Goal: Task Accomplishment & Management: Use online tool/utility

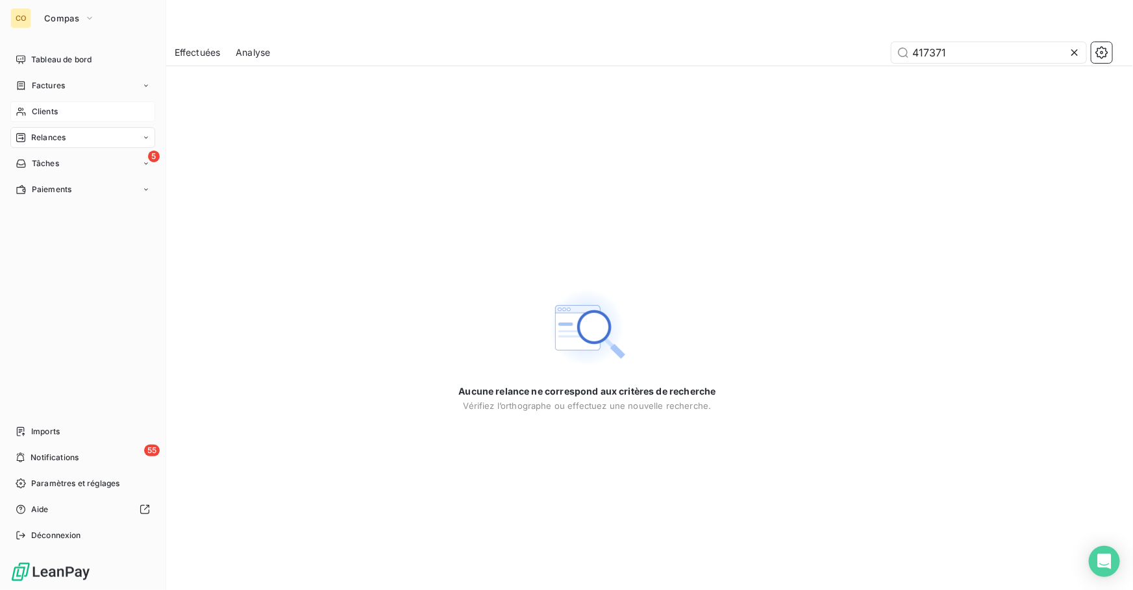
click at [40, 108] on span "Clients" at bounding box center [45, 112] width 26 height 12
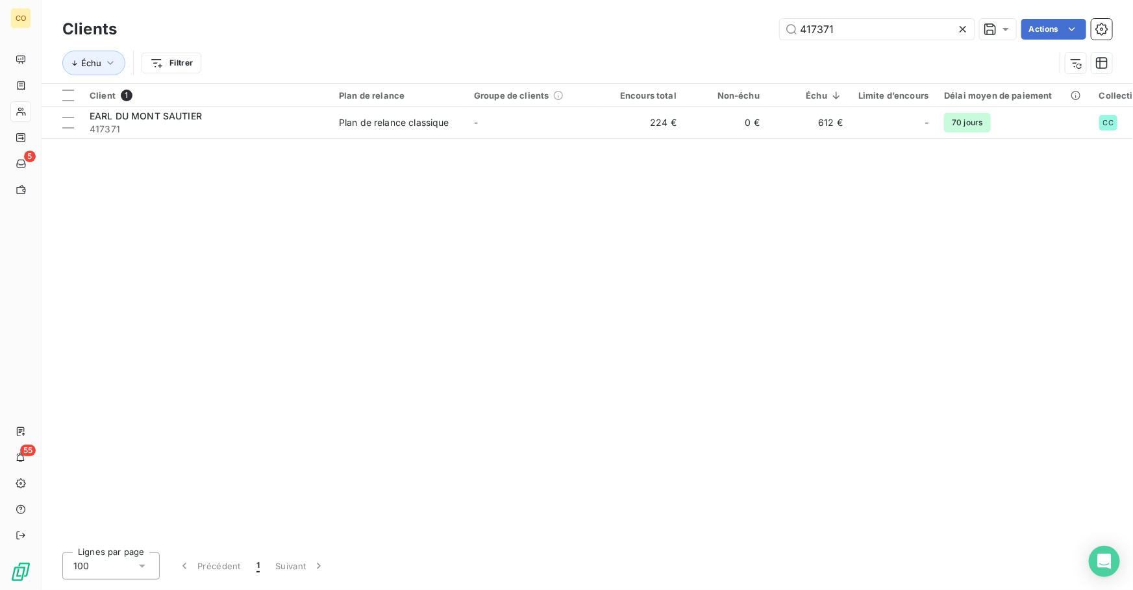
drag, startPoint x: 865, startPoint y: 34, endPoint x: 255, endPoint y: -14, distance: 612.2
click at [255, 0] on html "CO 5 55 Clients 417371 Actions Échu Filtrer Client 1 Plan de relance Groupe de …" at bounding box center [566, 295] width 1133 height 590
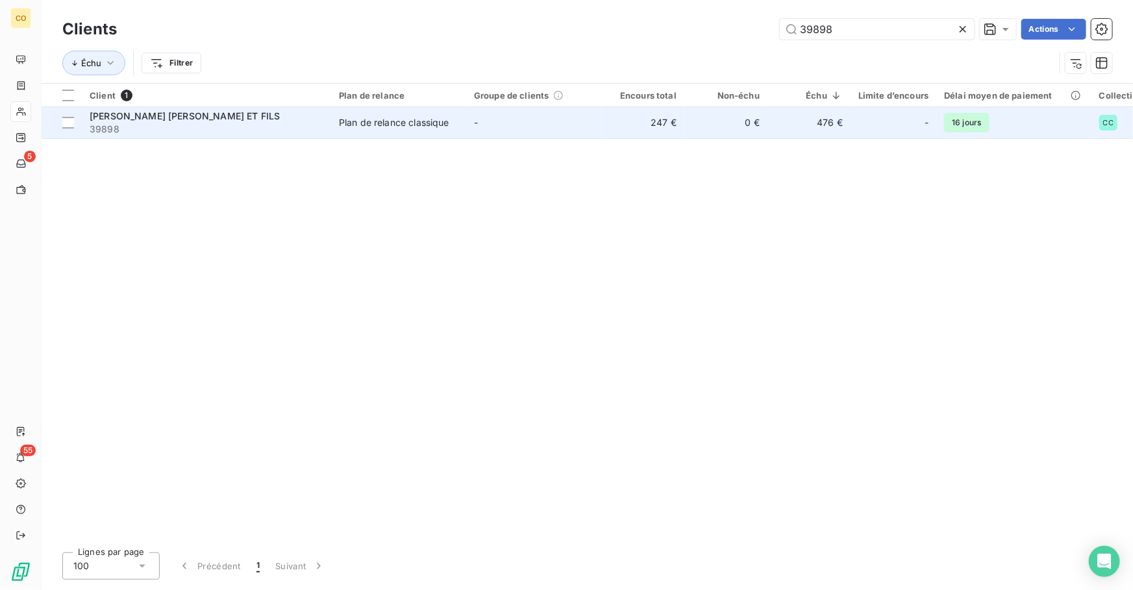
type input "39898"
click at [288, 114] on div "[PERSON_NAME] [PERSON_NAME] ET FILS" at bounding box center [207, 116] width 234 height 13
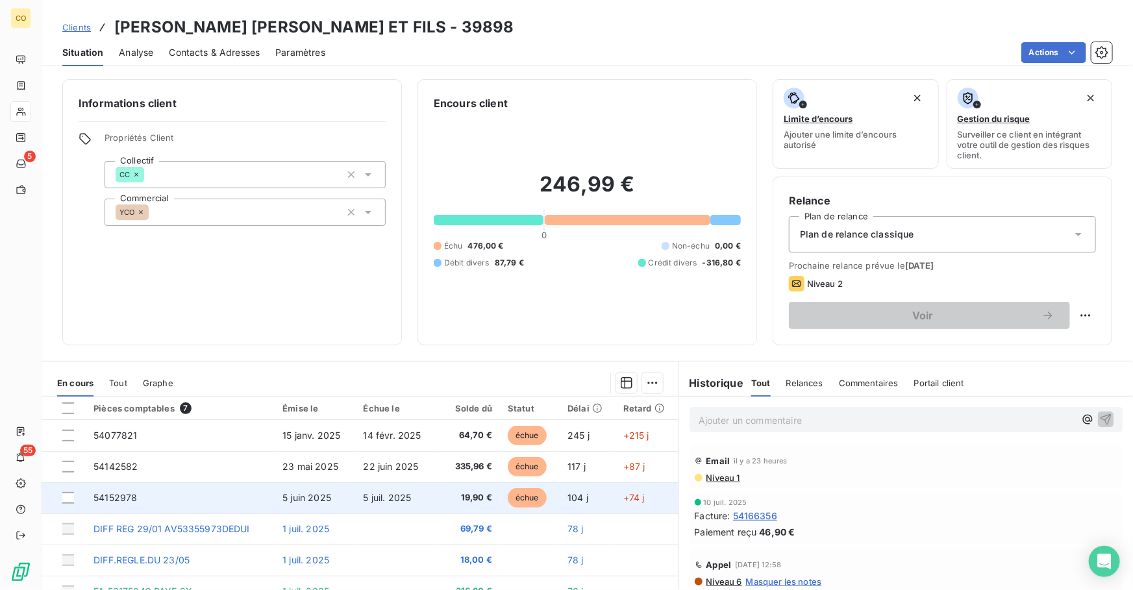
click at [443, 505] on td "19,90 €" at bounding box center [469, 497] width 62 height 31
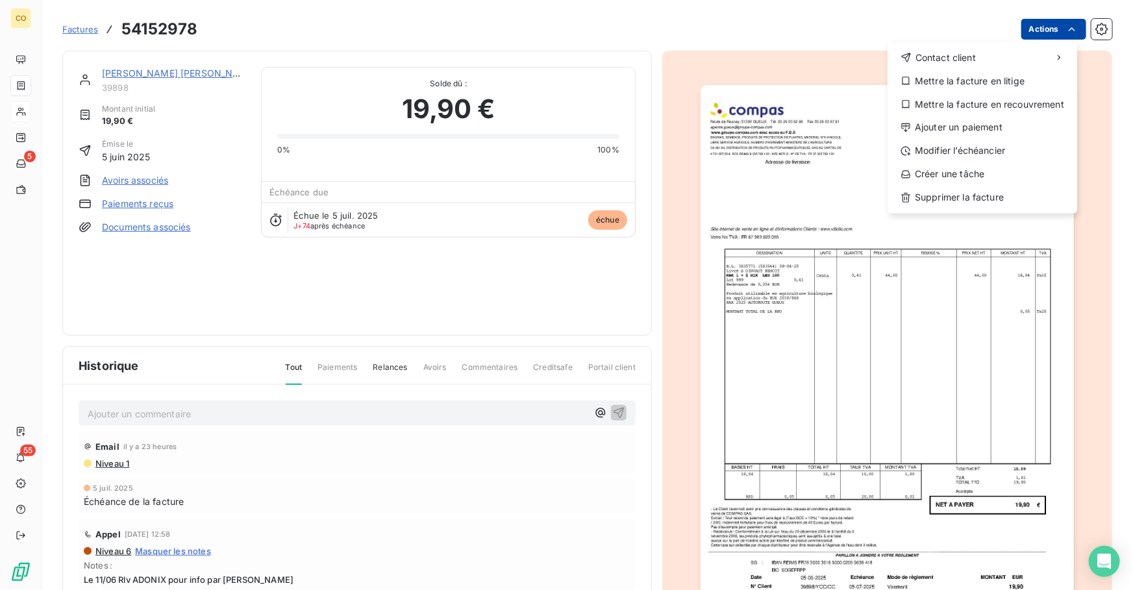
click at [1033, 19] on html "CO 5 55 Factures 54152978 Actions Contact client Mettre la facture en litige Me…" at bounding box center [566, 295] width 1133 height 590
click at [968, 81] on div "Mettre la facture en litige" at bounding box center [982, 81] width 179 height 21
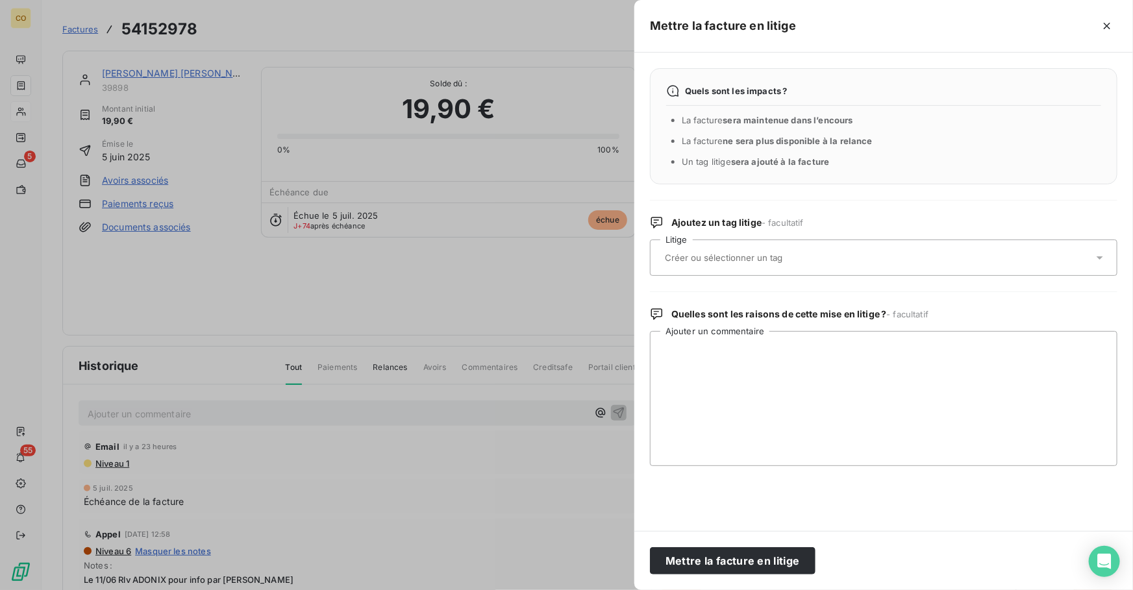
click at [783, 254] on input "text" at bounding box center [758, 258] width 189 height 12
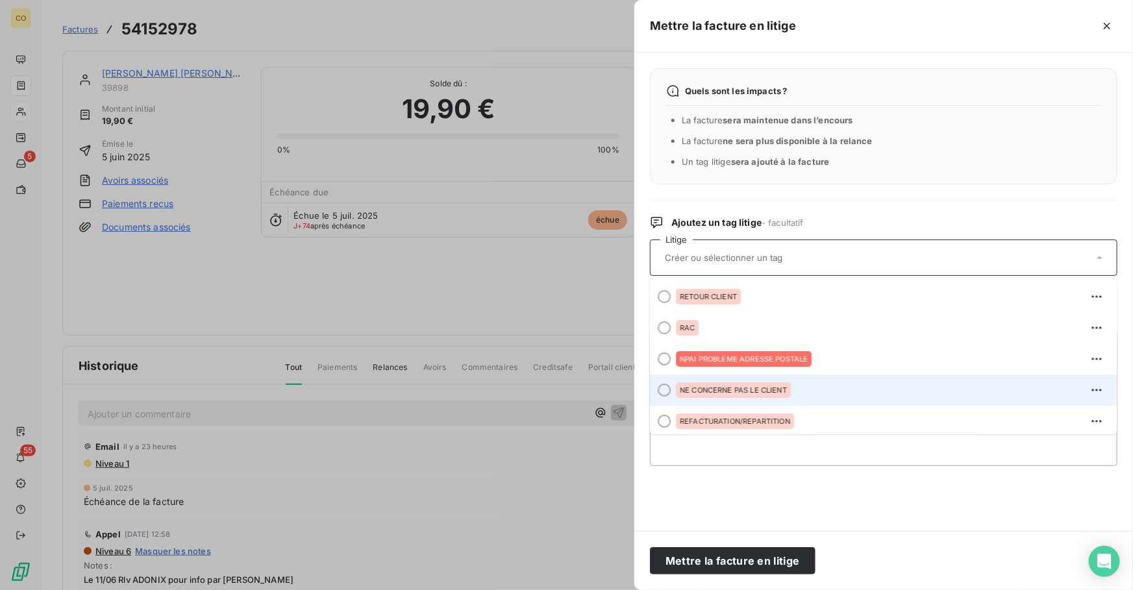
click at [787, 390] on div "NE CONCERNE PAS LE CLIENT" at bounding box center [733, 390] width 115 height 16
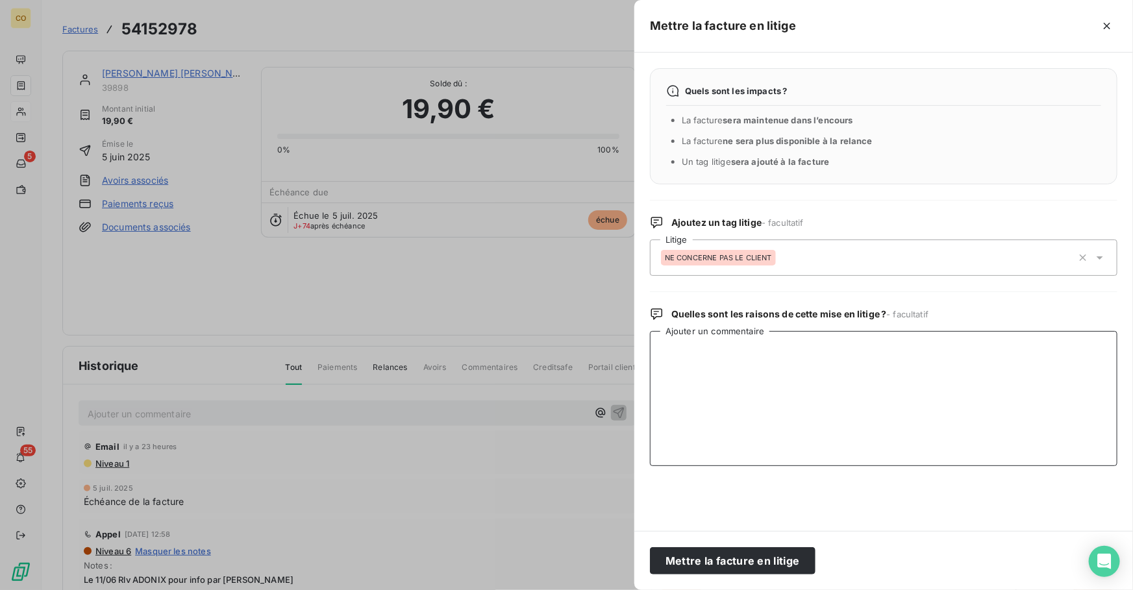
click at [732, 374] on textarea "Ajouter un commentaire" at bounding box center [884, 398] width 468 height 135
click at [671, 351] on textarea "fC DE RAKS PAS PR EUX ILS ONT POSE LES RAKS EUX MEME" at bounding box center [884, 398] width 468 height 135
type textarea "FC DE RAKS PAS PR EUX ILS ONT POSE LES RAKS EUX MEME"
click at [734, 555] on button "Mettre la facture en litige" at bounding box center [733, 560] width 166 height 27
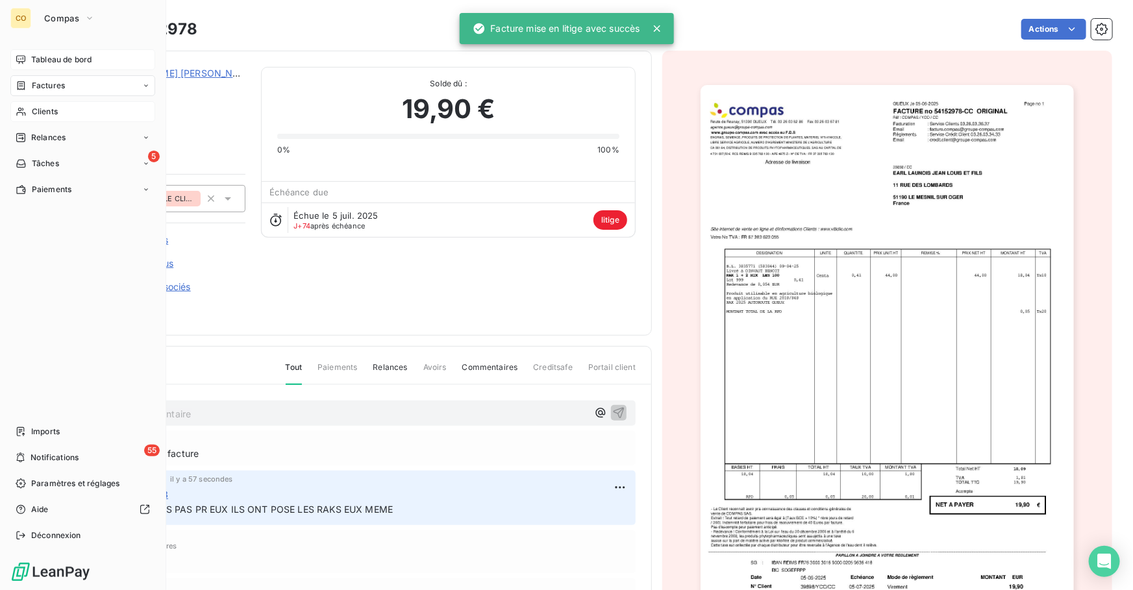
click at [73, 62] on span "Tableau de bord" at bounding box center [61, 60] width 60 height 12
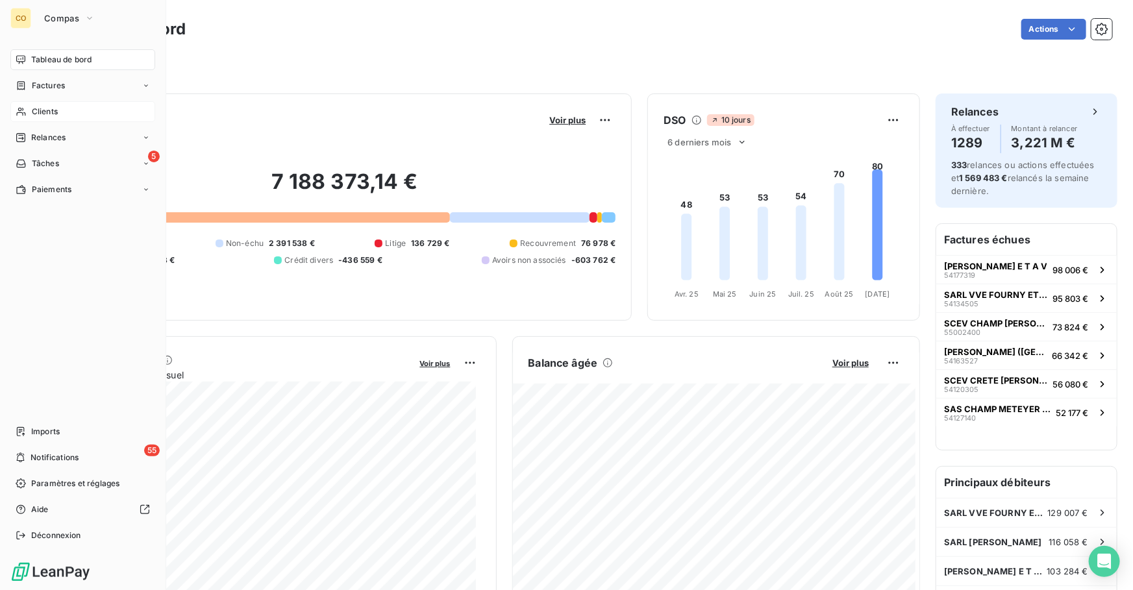
click at [38, 108] on span "Clients" at bounding box center [45, 112] width 26 height 12
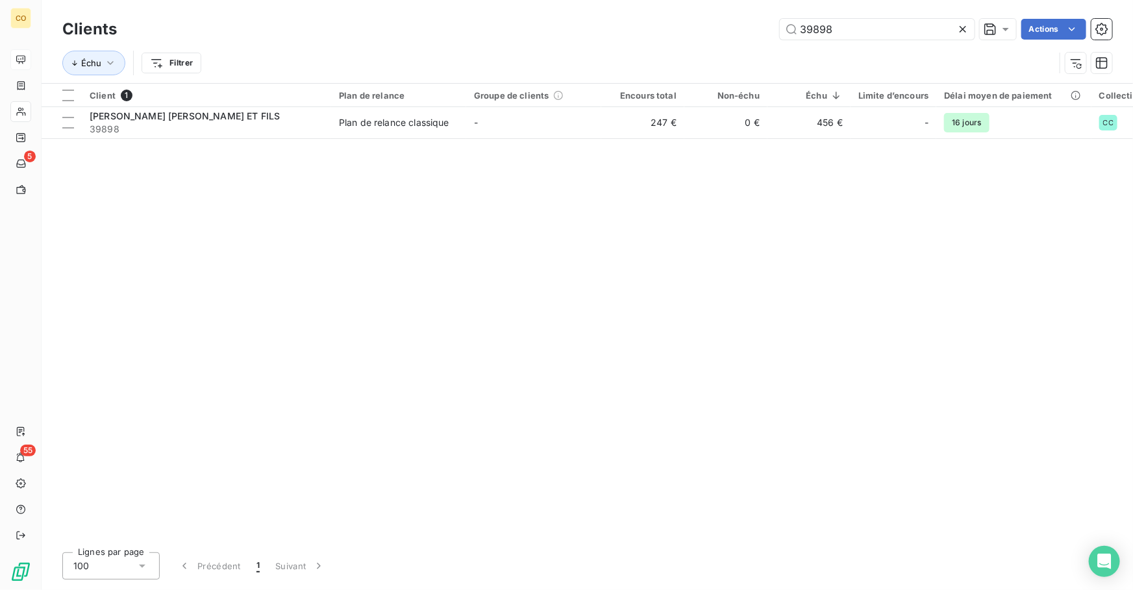
drag, startPoint x: 853, startPoint y: 26, endPoint x: 665, endPoint y: 30, distance: 187.7
click at [668, 30] on div "39898 Actions" at bounding box center [622, 29] width 980 height 21
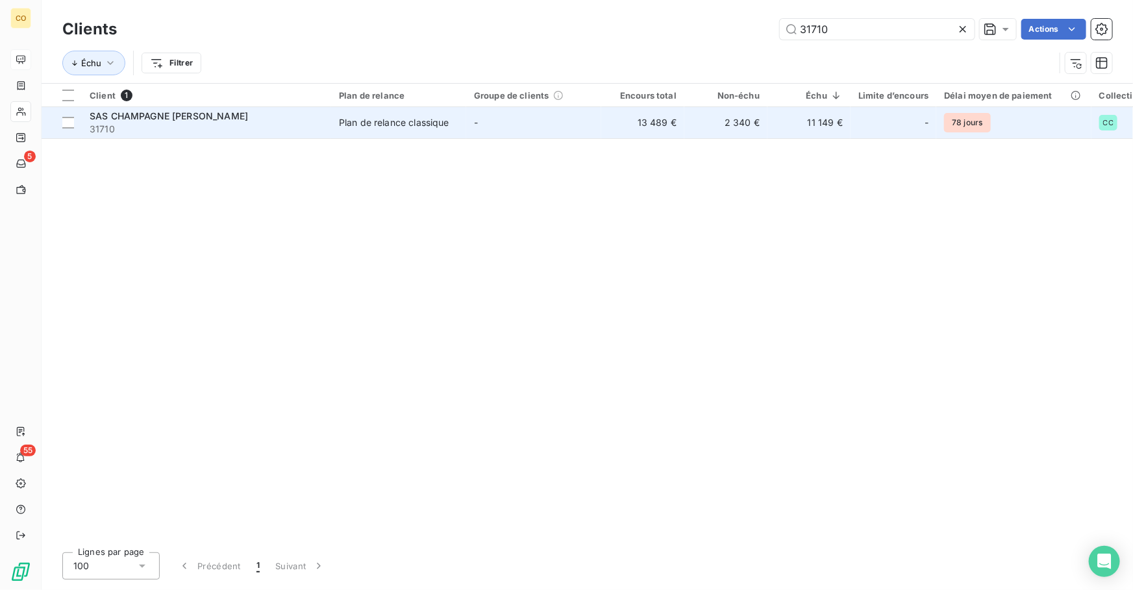
type input "31710"
click at [640, 125] on td "13 489 €" at bounding box center [642, 122] width 83 height 31
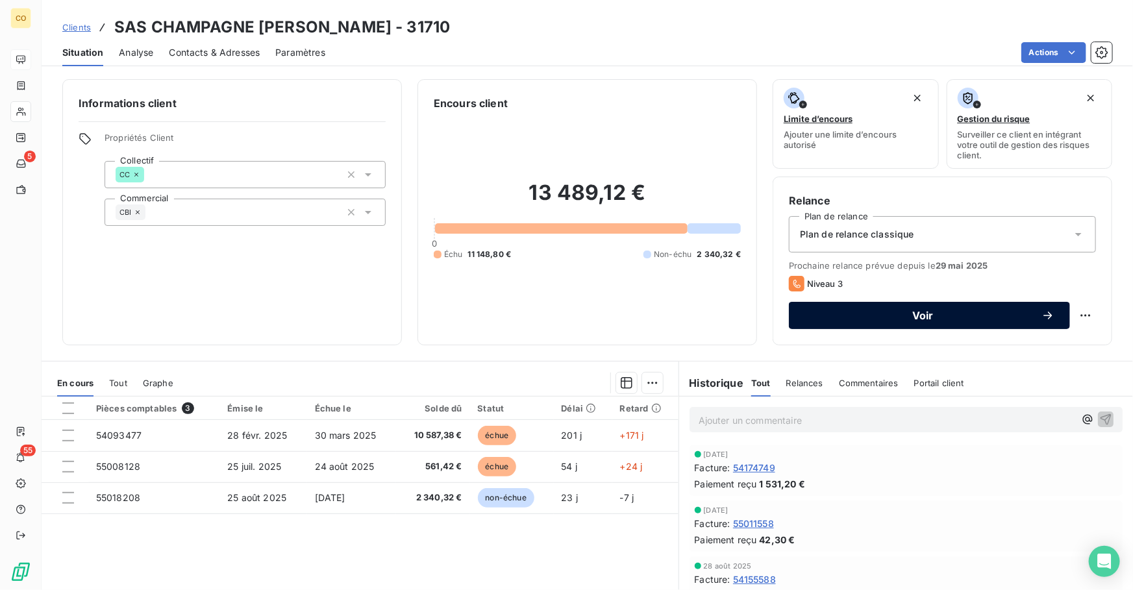
click at [981, 318] on span "Voir" at bounding box center [923, 315] width 237 height 10
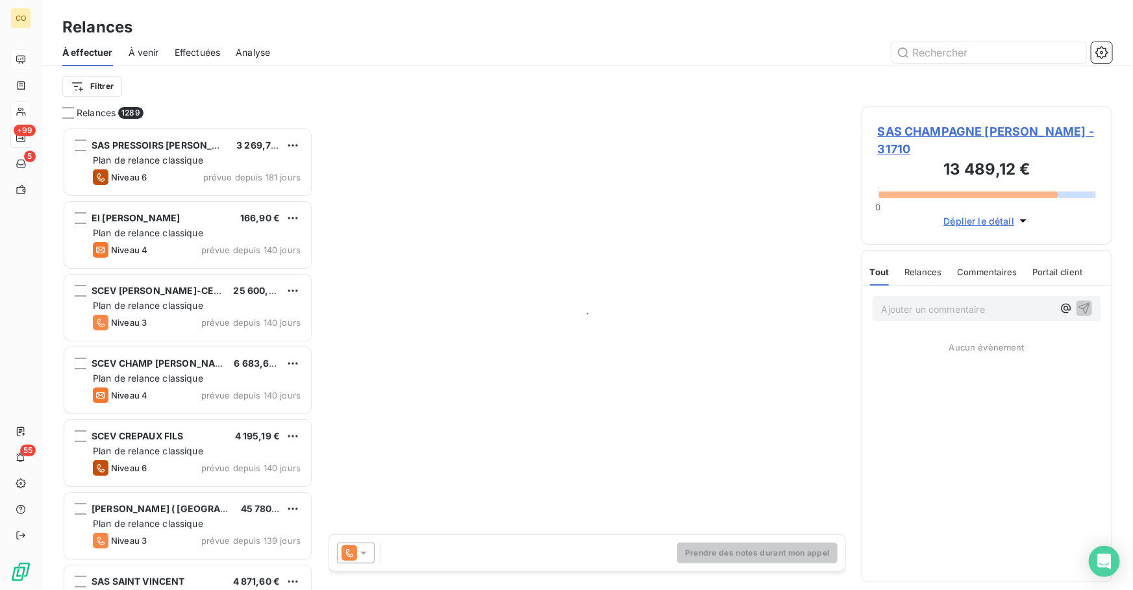
scroll to position [455, 242]
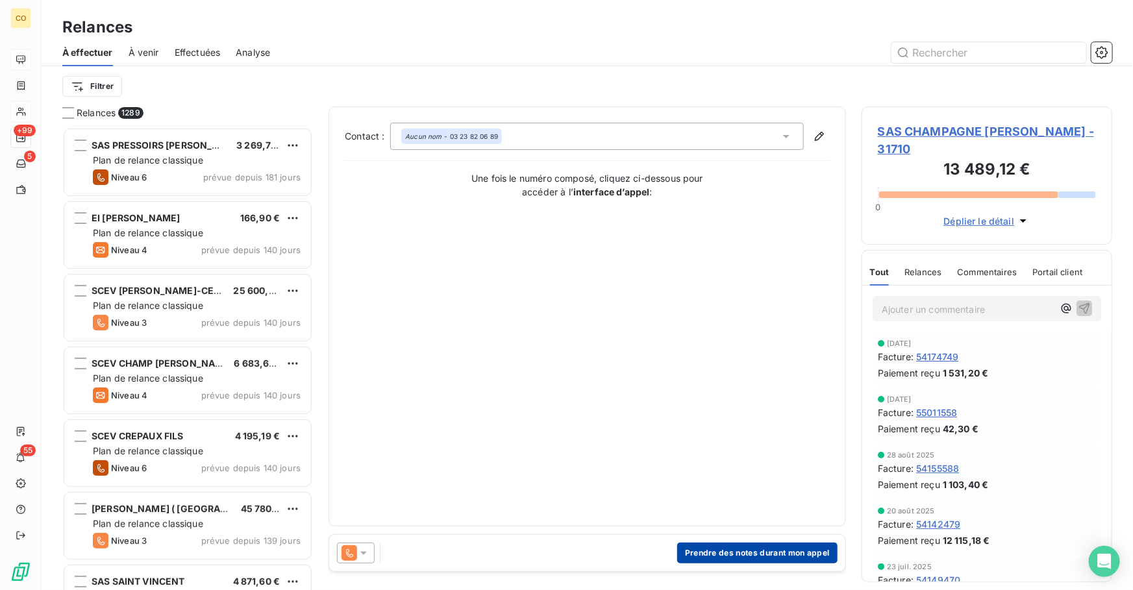
click at [697, 551] on button "Prendre des notes durant mon appel" at bounding box center [757, 553] width 160 height 21
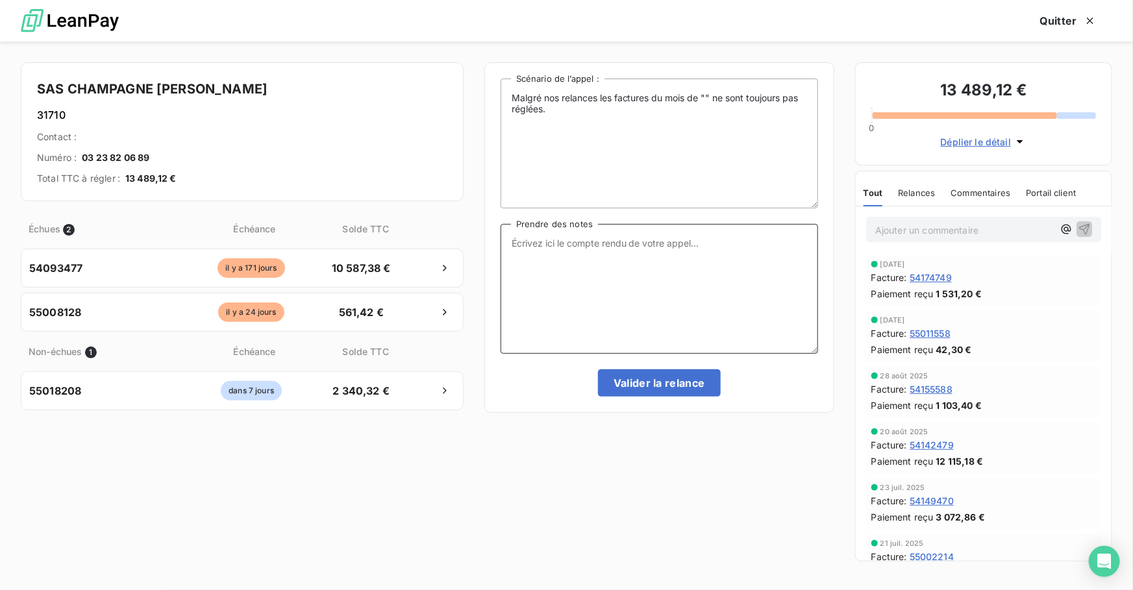
click at [623, 290] on textarea "Prendre des notes" at bounding box center [660, 289] width 318 height 130
paste textarea "Le 17/09 Relance tél : Mr a programmé les 561,42 + 2 340,32 et voit pour les 10…"
drag, startPoint x: 732, startPoint y: 269, endPoint x: 592, endPoint y: 274, distance: 140.4
click at [592, 274] on textarea "Le 17/09 Relance tél : Mr a programmé les 561,42 + 2 340,32 et voit pour les 10…" at bounding box center [660, 289] width 318 height 130
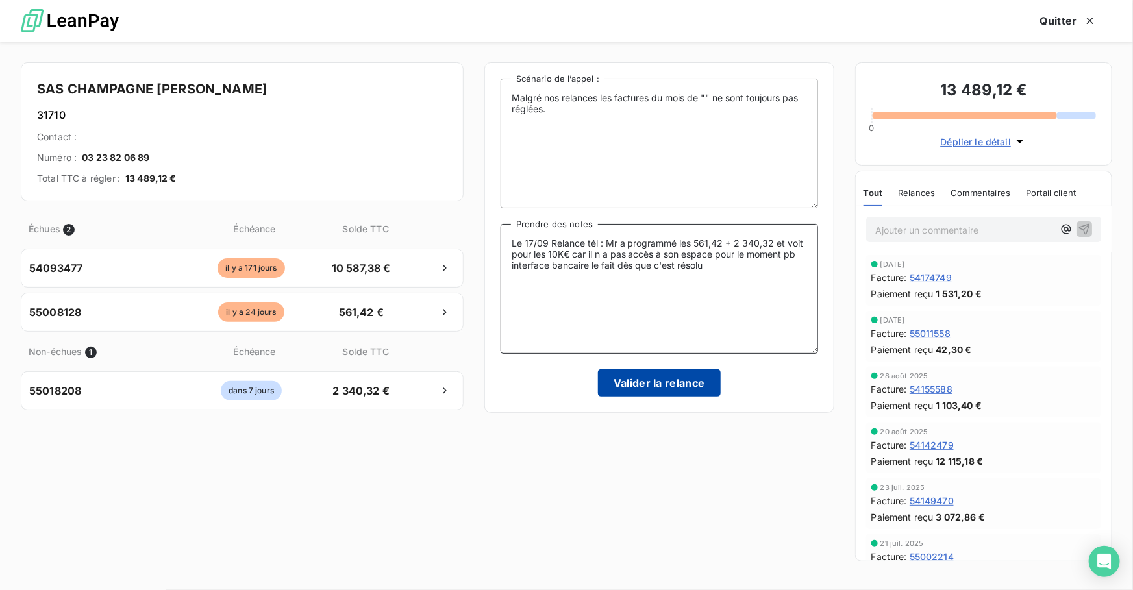
type textarea "Le 17/09 Relance tél : Mr a programmé les 561,42 + 2 340,32 et voit pour les 10…"
click at [663, 382] on button "Valider la relance" at bounding box center [659, 382] width 123 height 27
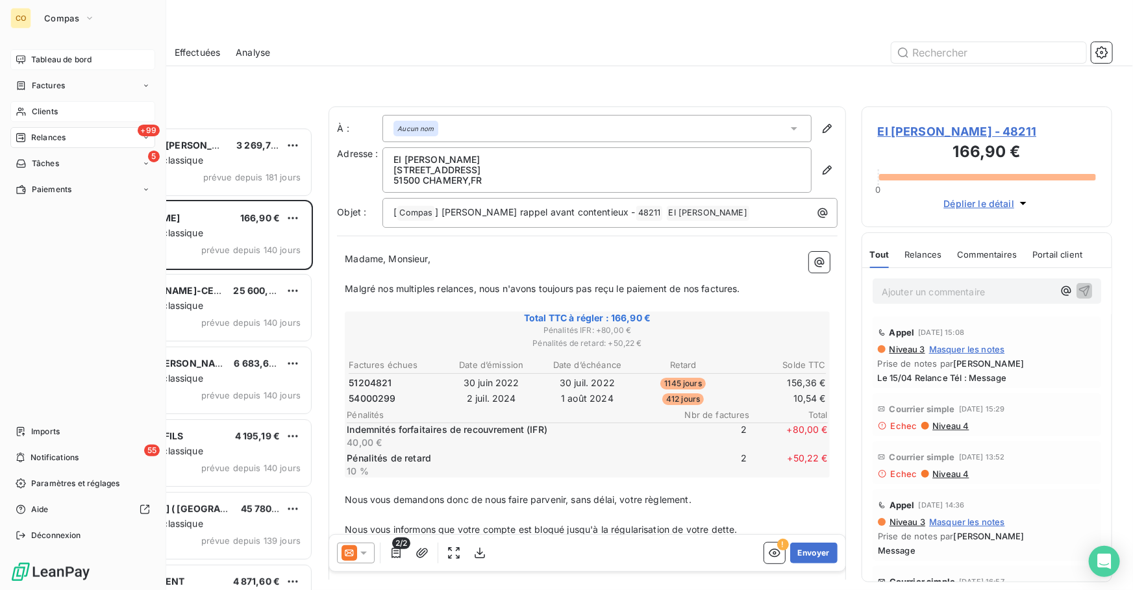
click at [38, 110] on span "Clients" at bounding box center [45, 112] width 26 height 12
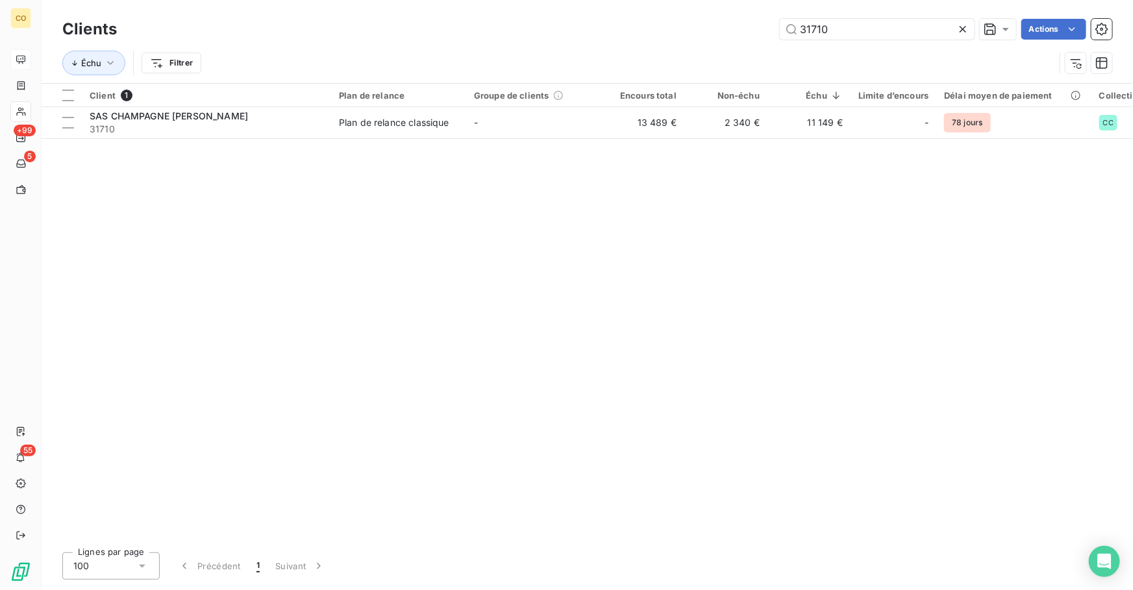
drag, startPoint x: 848, startPoint y: 32, endPoint x: 661, endPoint y: 58, distance: 188.9
click at [662, 55] on div "Clients 31710 Actions Échu Filtrer" at bounding box center [587, 50] width 1050 height 68
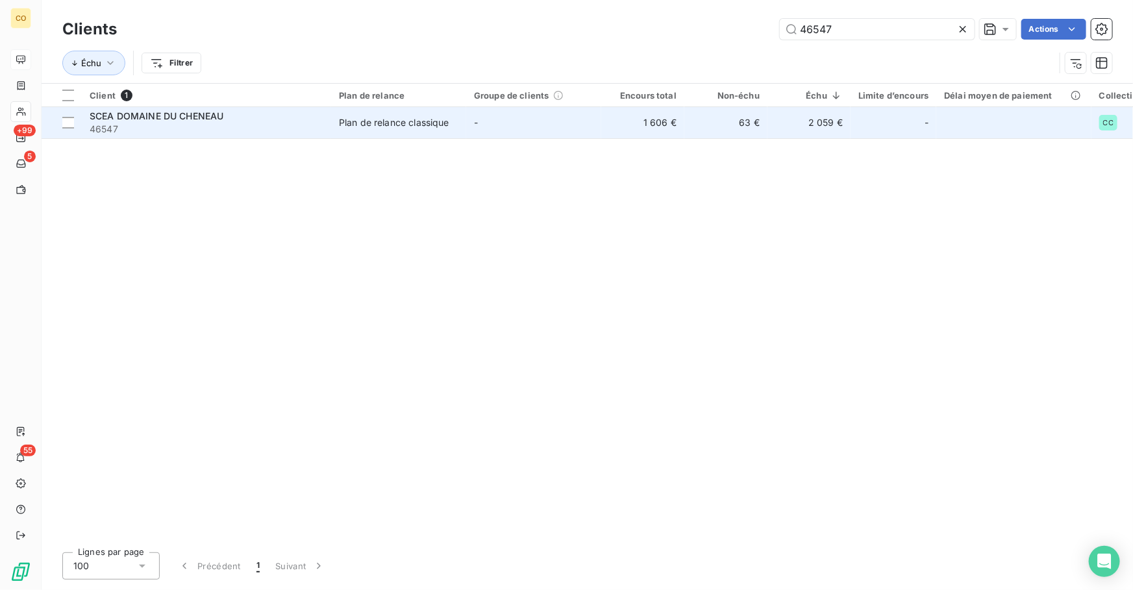
type input "46547"
click at [344, 127] on div "Plan de relance classique" at bounding box center [394, 122] width 110 height 13
